Goal: Task Accomplishment & Management: Manage account settings

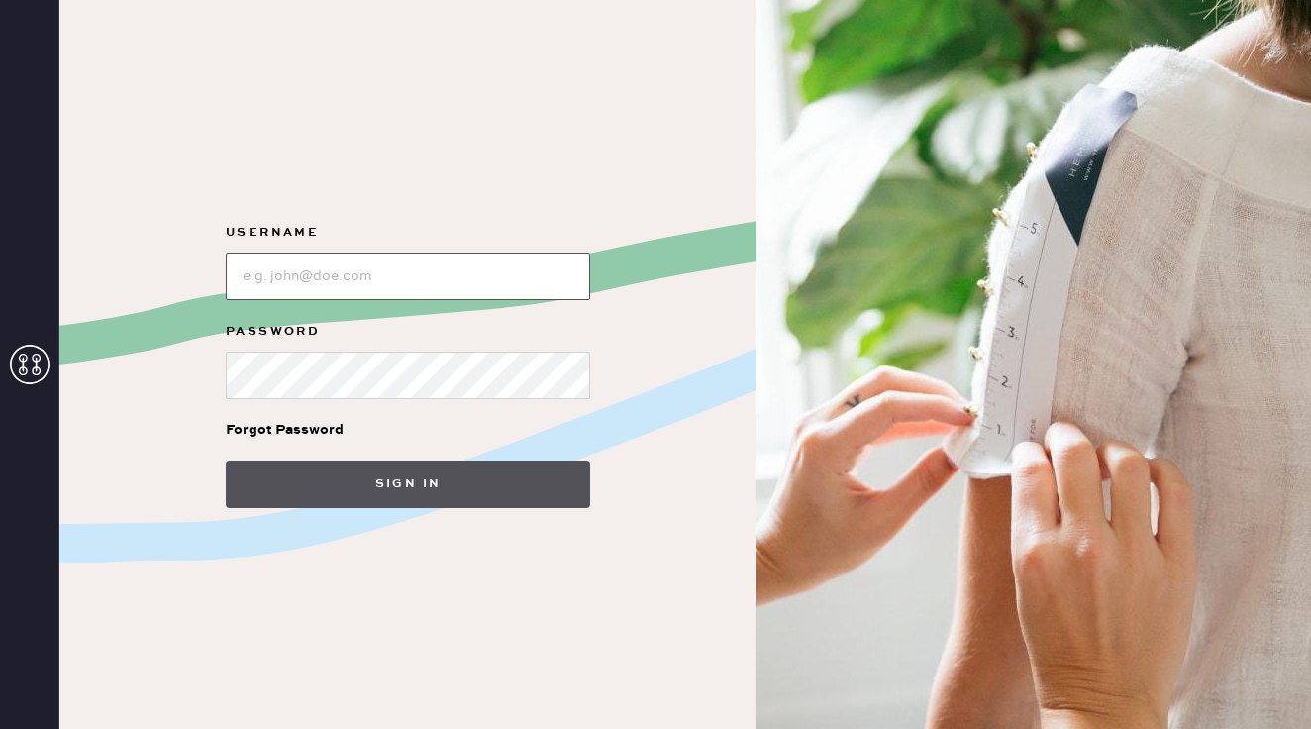
type input "[PERSON_NAME][EMAIL_ADDRESS][DOMAIN_NAME]"
click at [412, 475] on button "Sign in" at bounding box center [408, 484] width 364 height 48
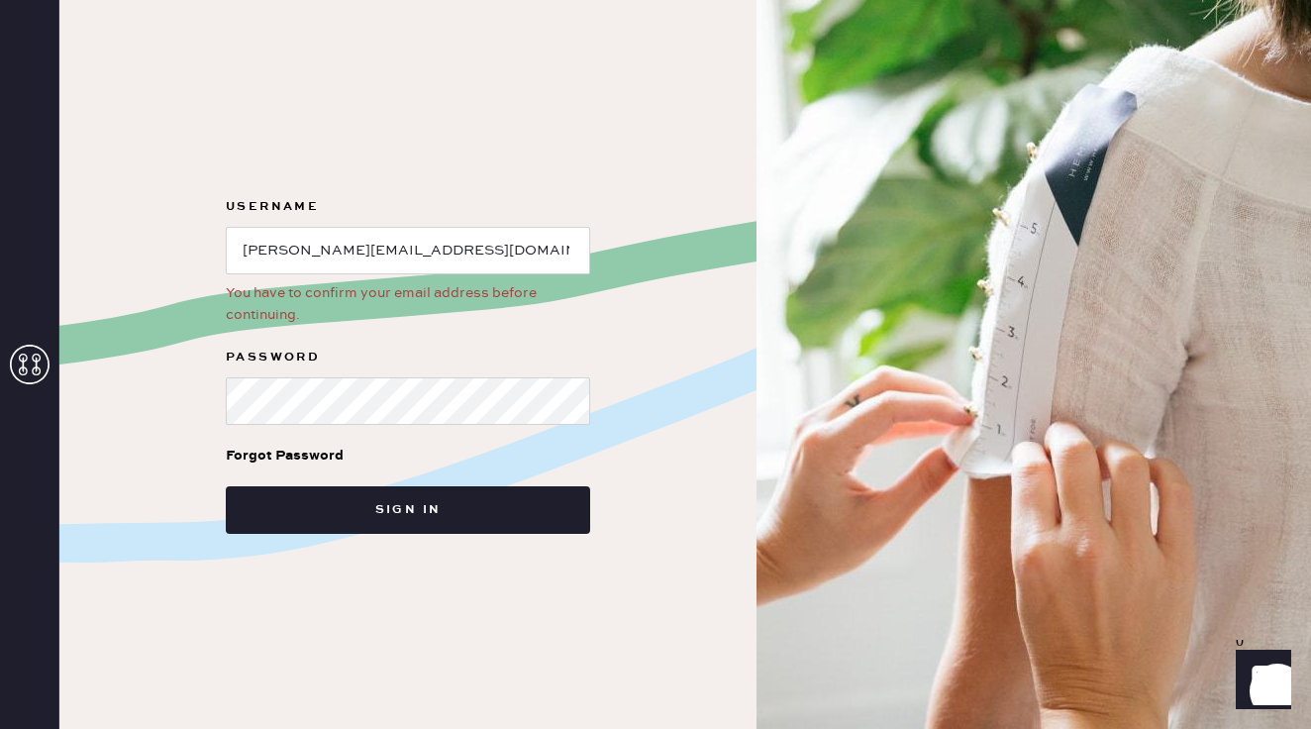
click at [304, 309] on div "You have to confirm your email address before continuing." at bounding box center [408, 304] width 364 height 44
click at [319, 456] on div "Forgot Password" at bounding box center [285, 456] width 118 height 22
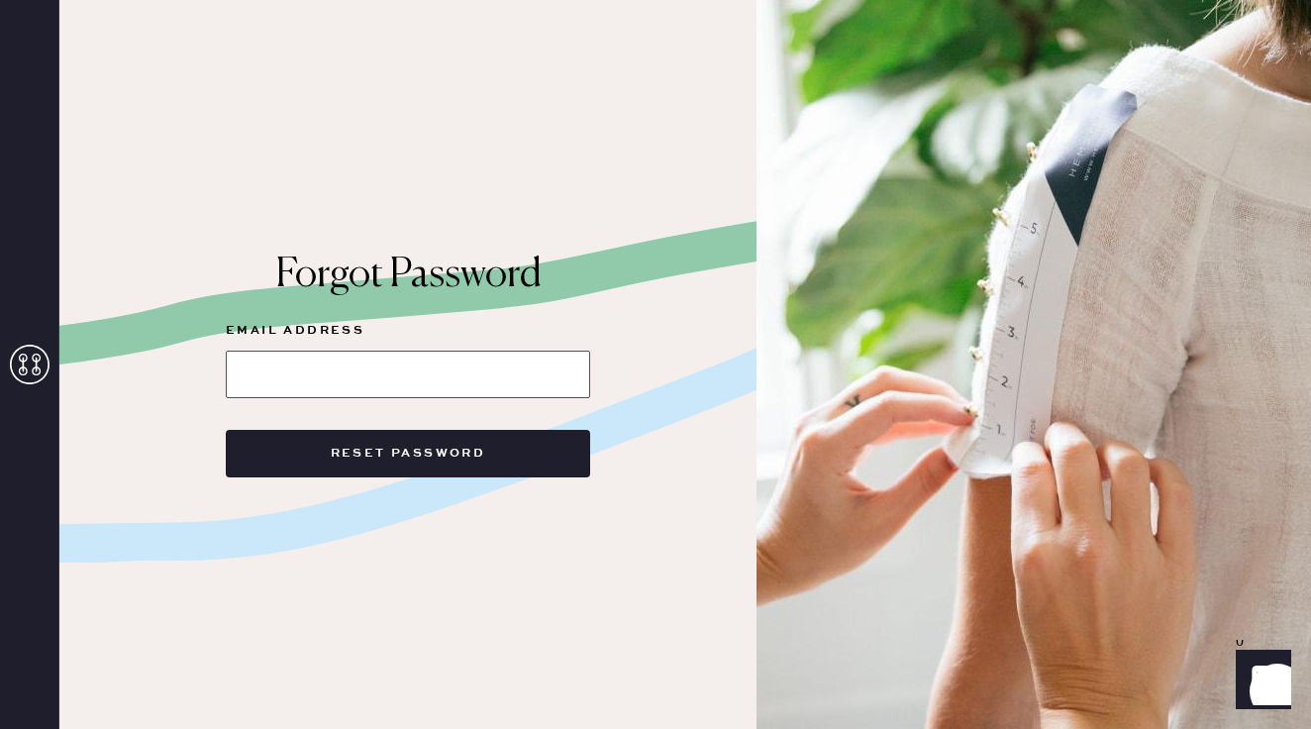
click at [322, 360] on input at bounding box center [408, 375] width 364 height 48
type input "[PERSON_NAME][EMAIL_ADDRESS][DOMAIN_NAME]"
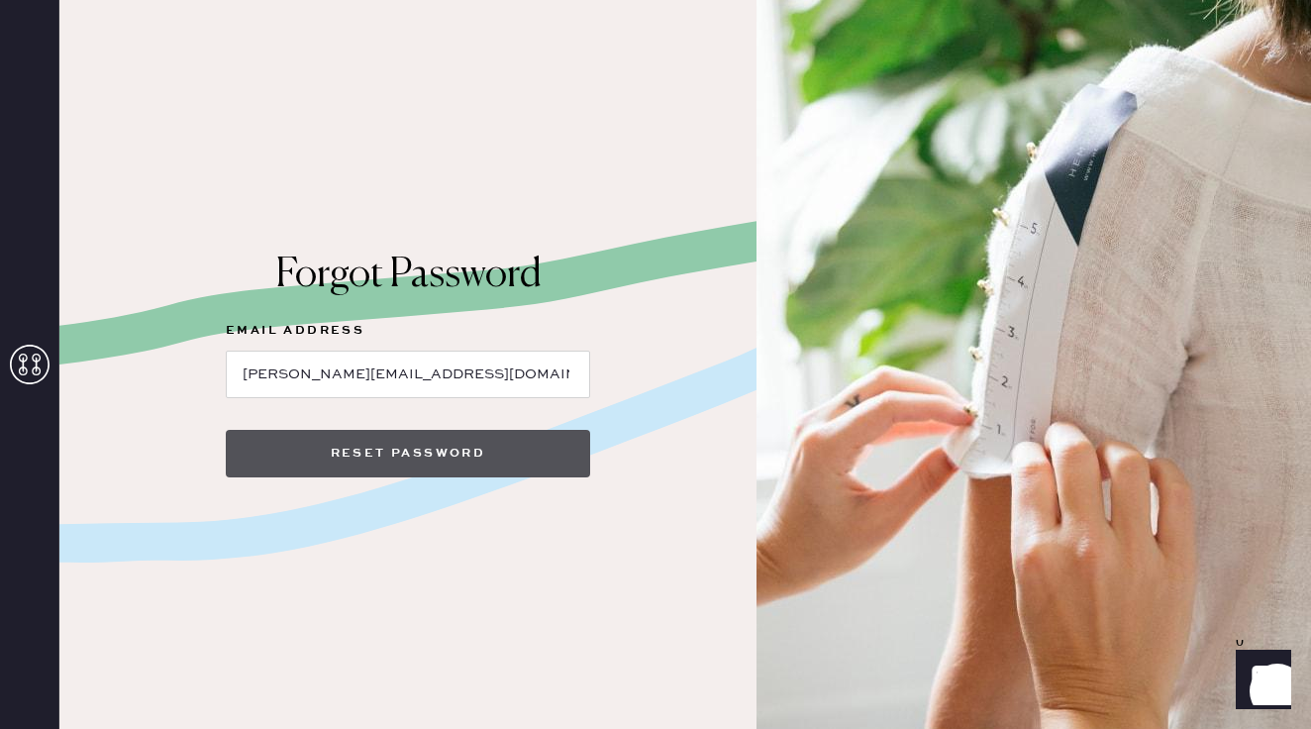
click at [397, 457] on button "Reset Password" at bounding box center [408, 454] width 364 height 48
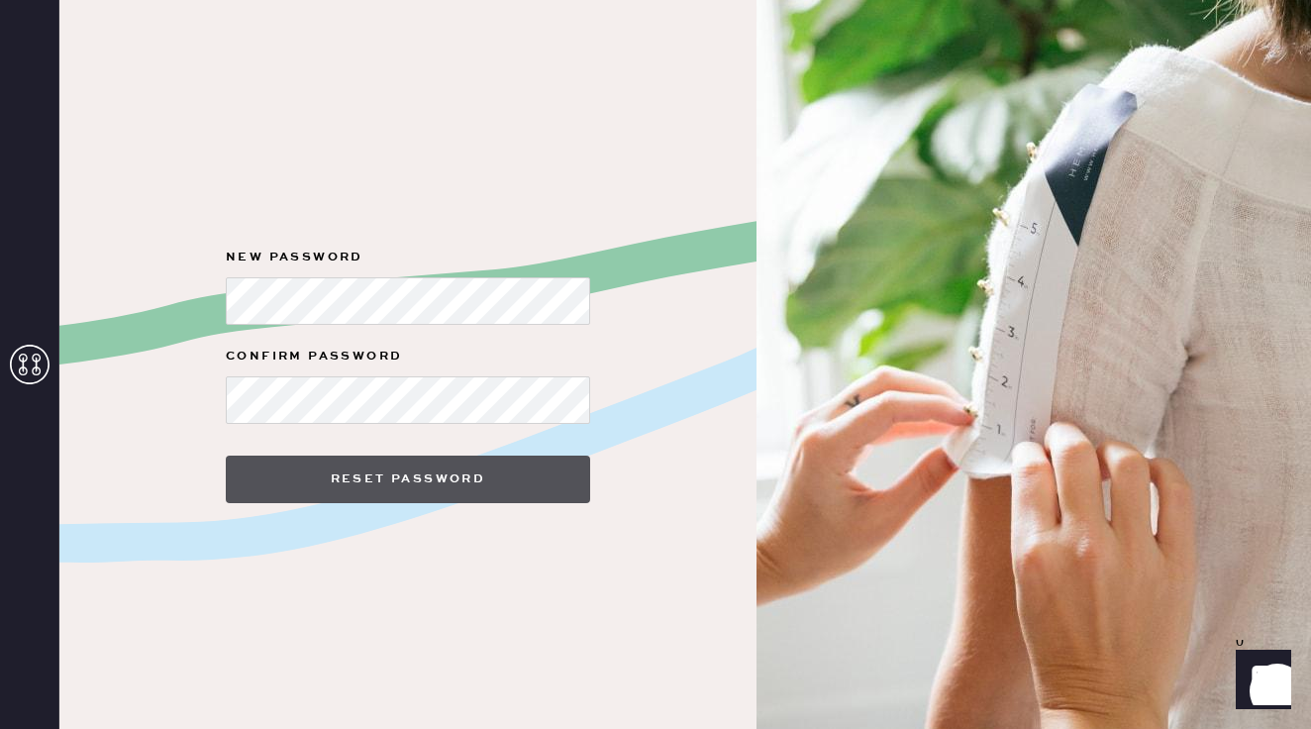
click at [282, 476] on button "Reset Password" at bounding box center [408, 480] width 364 height 48
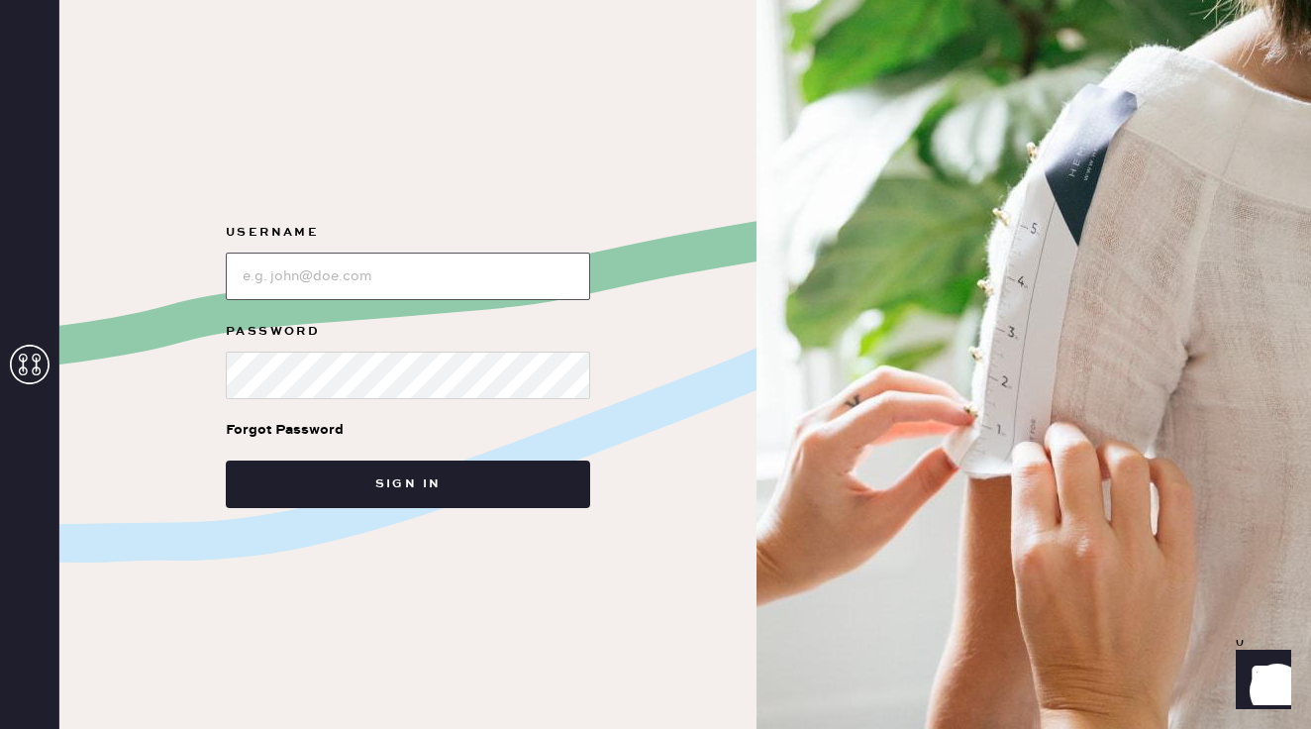
type input "[PERSON_NAME][EMAIL_ADDRESS][DOMAIN_NAME]"
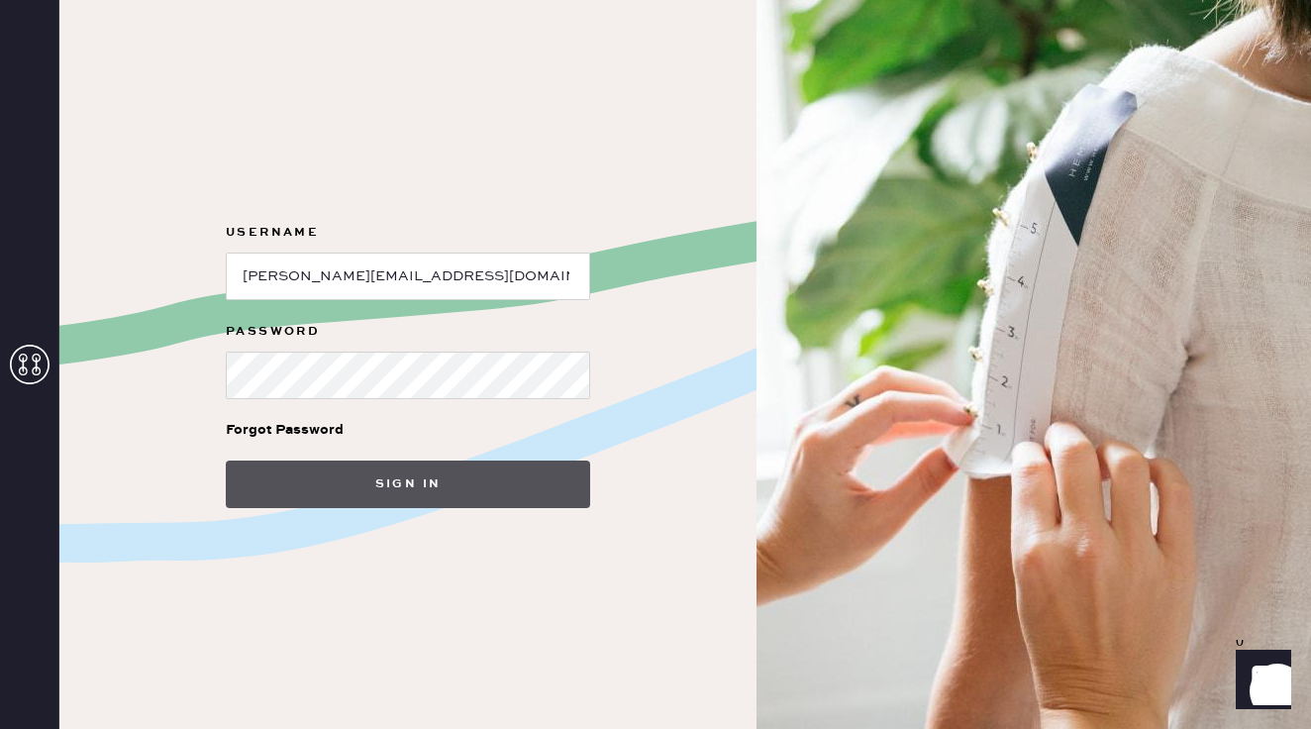
click at [261, 471] on button "Sign in" at bounding box center [408, 484] width 364 height 48
